Goal: Task Accomplishment & Management: Manage account settings

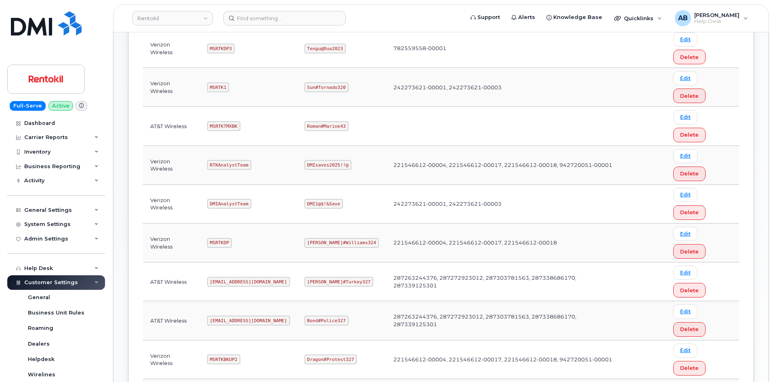
scroll to position [39, 0]
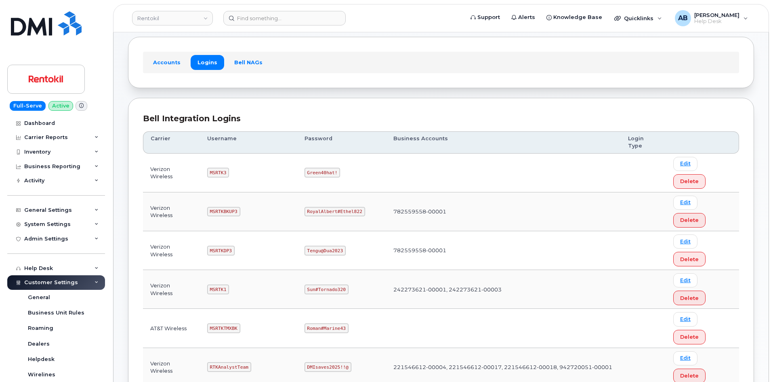
click at [224, 246] on code "MSRTKDP3" at bounding box center [220, 251] width 27 height 10
copy code "MSRTKDP3"
click at [323, 246] on code "Tengu@Dua2023" at bounding box center [325, 251] width 41 height 10
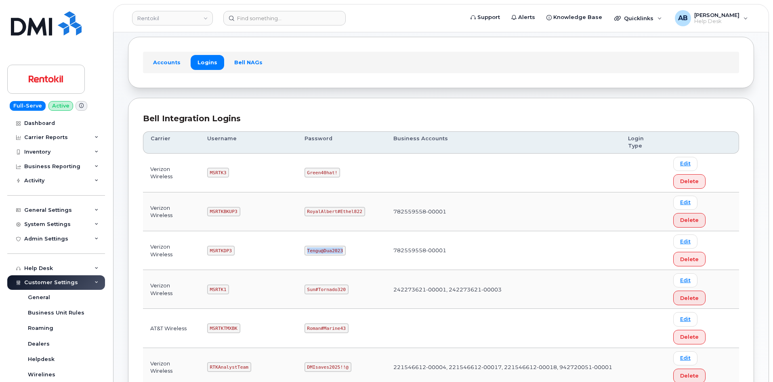
click at [323, 246] on code "Tengu@Dua2023" at bounding box center [325, 251] width 41 height 10
copy code "Tengu@Dua2023"
click at [284, 231] on td "MSRTKDP3" at bounding box center [248, 250] width 97 height 39
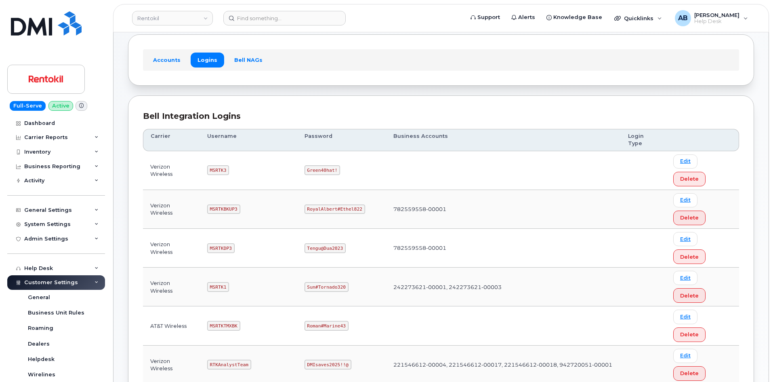
scroll to position [79, 0]
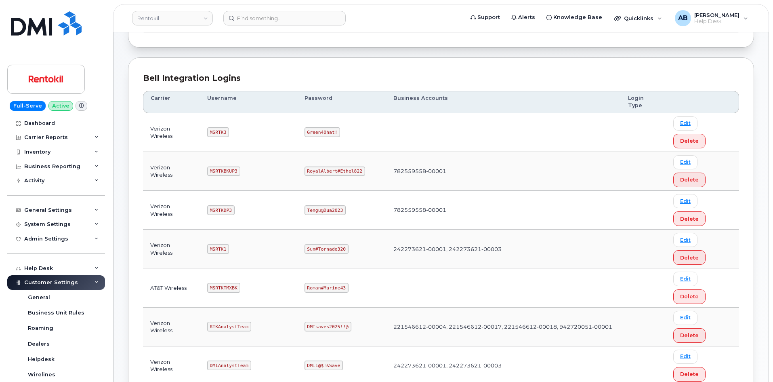
click at [217, 244] on code "MSRTK1" at bounding box center [218, 249] width 22 height 10
copy code "MSRTK1"
click at [324, 244] on code "Sun#Tornado320" at bounding box center [327, 249] width 44 height 10
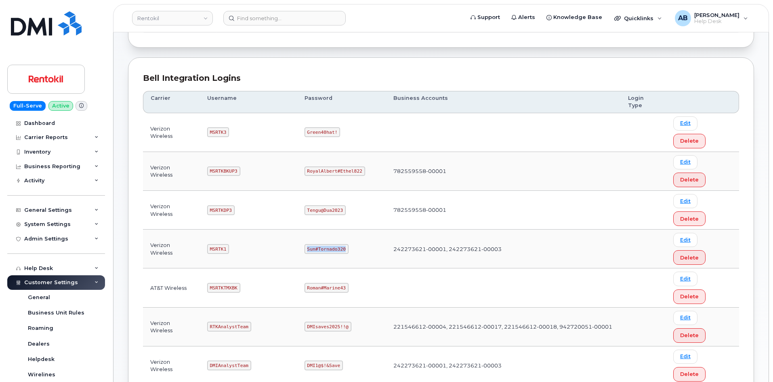
click at [324, 244] on code "Sun#Tornado320" at bounding box center [327, 249] width 44 height 10
copy code "Sun#Tornado320"
click at [256, 99] on th "Username" at bounding box center [248, 102] width 97 height 22
click at [220, 244] on code "MSRTK1" at bounding box center [218, 249] width 22 height 10
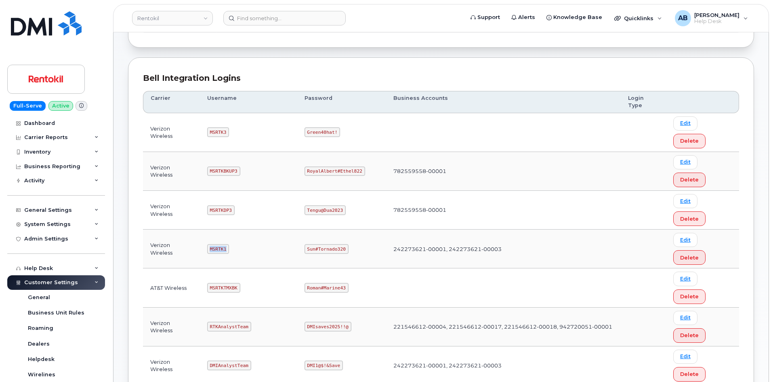
copy code "MSRTK1"
click at [322, 244] on code "Sun#Tornado320" at bounding box center [327, 249] width 44 height 10
copy code "Sun#Tornado320"
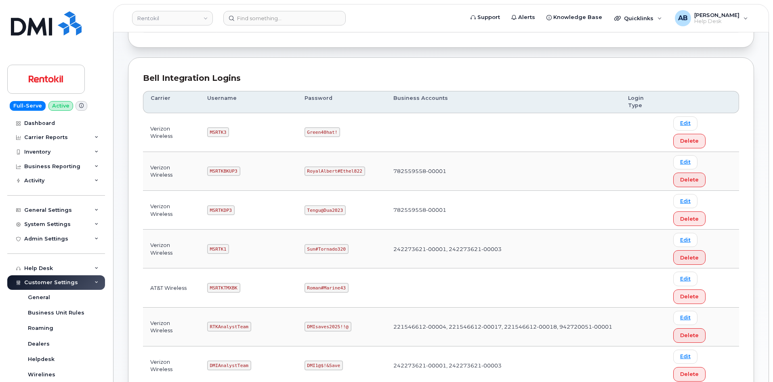
click at [251, 230] on td "MSRTK1" at bounding box center [248, 249] width 97 height 39
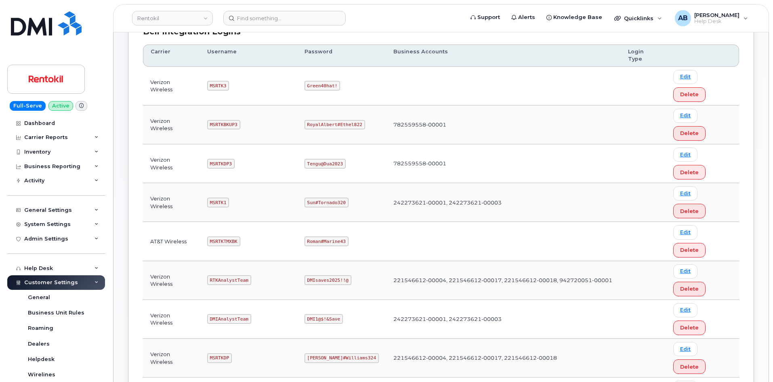
scroll to position [160, 0]
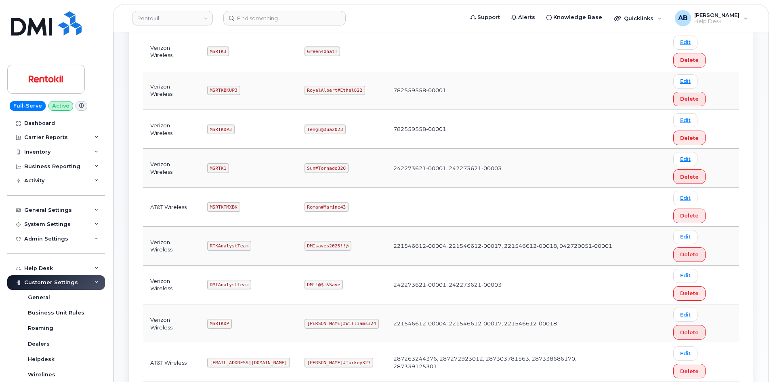
click at [221, 319] on code "MSRTKDP" at bounding box center [219, 324] width 25 height 10
copy code "MSRTKDP"
click at [325, 319] on code "[PERSON_NAME]#Williams324" at bounding box center [342, 324] width 74 height 10
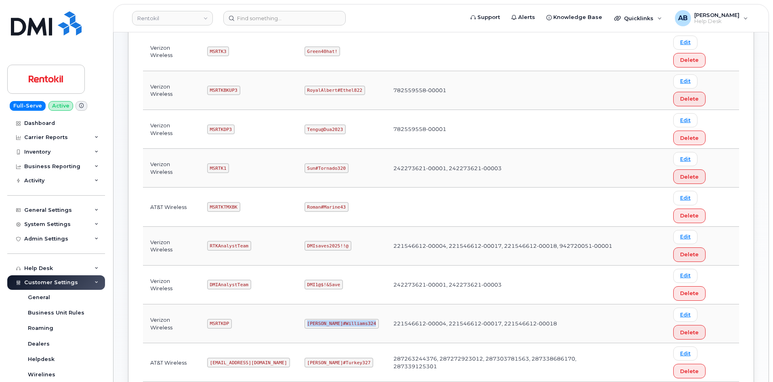
click at [325, 319] on code "[PERSON_NAME]#Williams324" at bounding box center [342, 324] width 74 height 10
copy code "[PERSON_NAME]#Williams324"
drag, startPoint x: 288, startPoint y: 106, endPoint x: 320, endPoint y: 8, distance: 102.7
click at [288, 149] on td "MSRTK1" at bounding box center [248, 168] width 97 height 39
